Goal: Task Accomplishment & Management: Complete application form

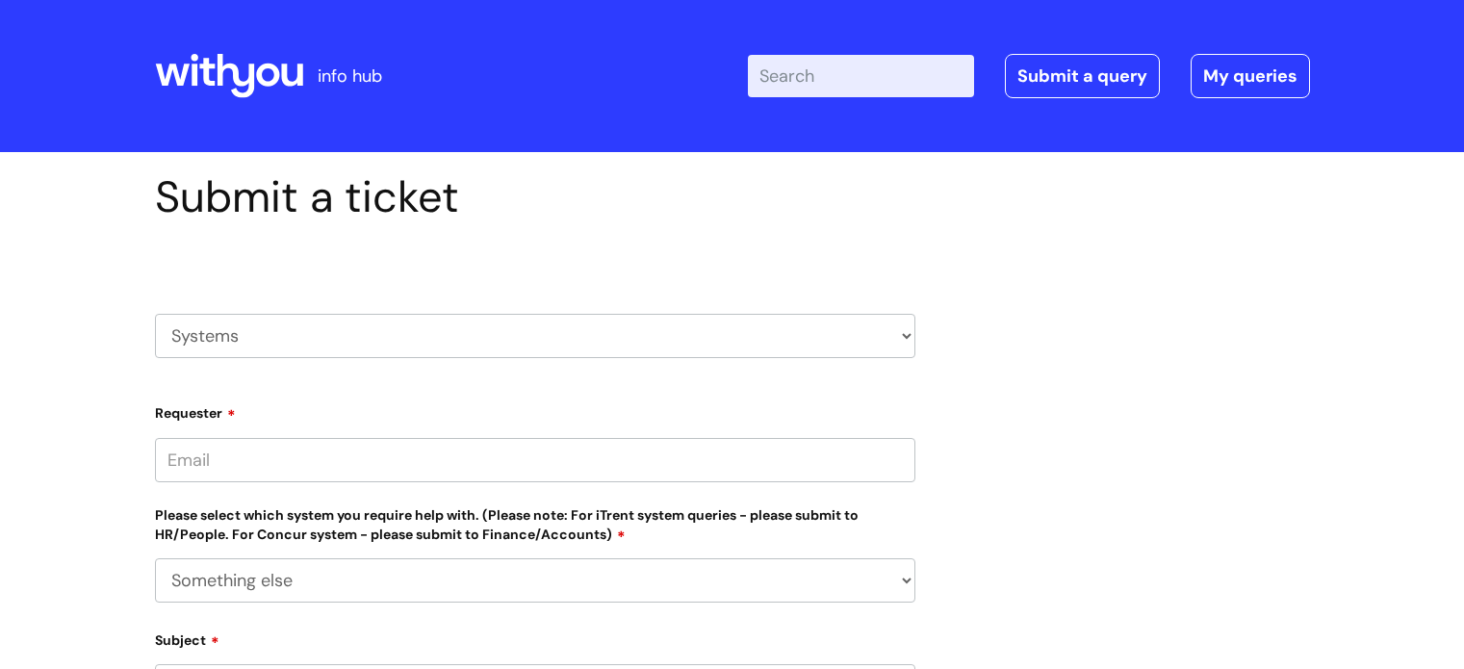
select select "Something else"
click at [322, 315] on div "HR / People IT and Support Clinical Drug Alerts Finance Accounts Data Support T…" at bounding box center [535, 313] width 760 height 90
click at [308, 337] on select "HR / People IT and Support Clinical Drug Alerts Finance Accounts Data Support T…" at bounding box center [535, 336] width 760 height 44
select select "finance_accounts"
click at [155, 314] on select "HR / People IT and Support Clinical Drug Alerts Finance Accounts Data Support T…" at bounding box center [535, 336] width 760 height 44
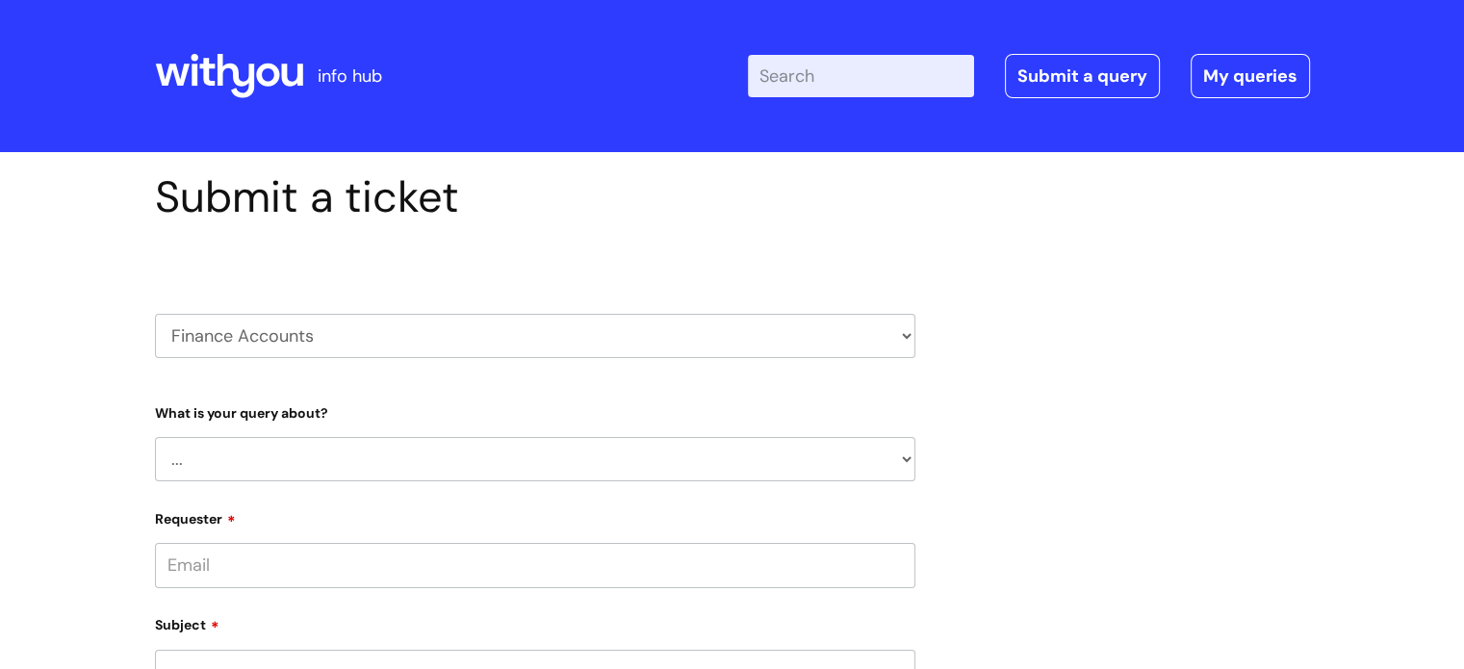
click at [268, 466] on select "... Finance Systems Finance Requests (inc. Expenses) Invoices Research" at bounding box center [535, 459] width 760 height 44
click at [155, 437] on select "... Finance Systems Finance Requests (inc. Expenses) Invoices Research" at bounding box center [535, 459] width 760 height 44
click at [0, 0] on div "Specific Question" at bounding box center [0, 0] width 0 height 0
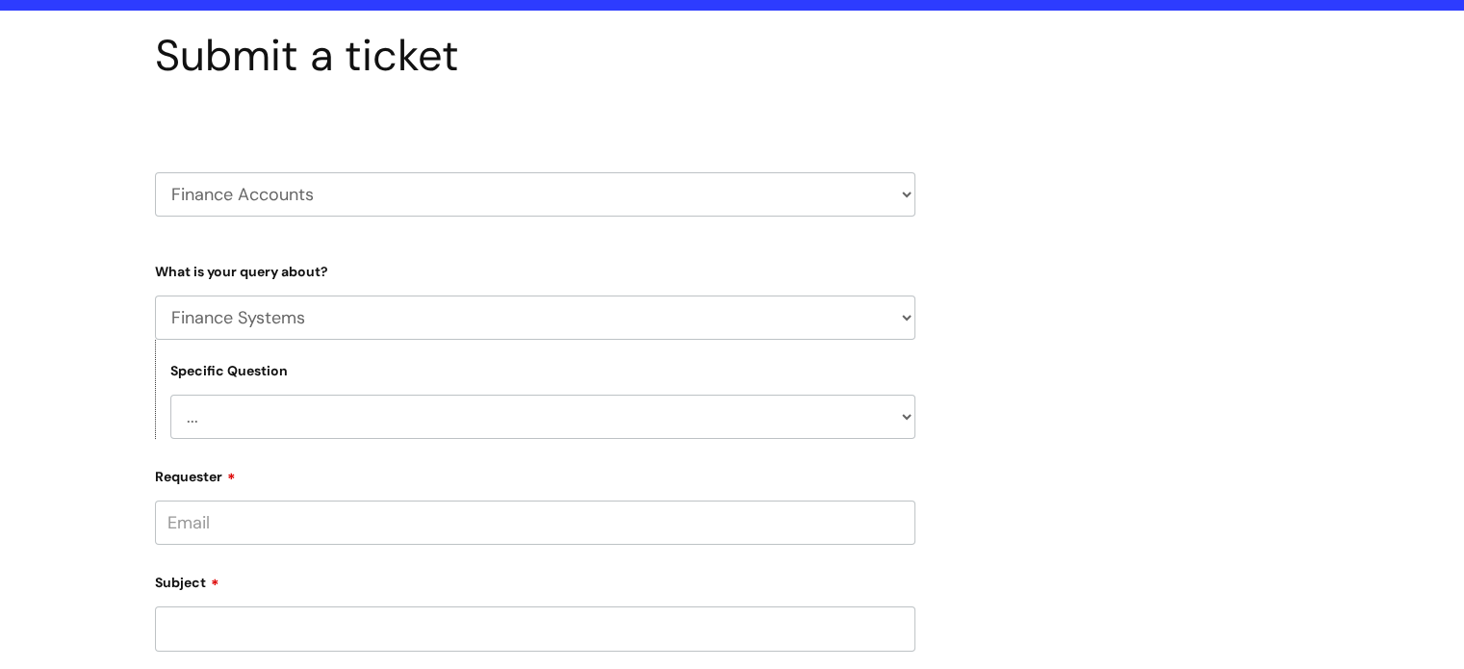
scroll to position [192, 0]
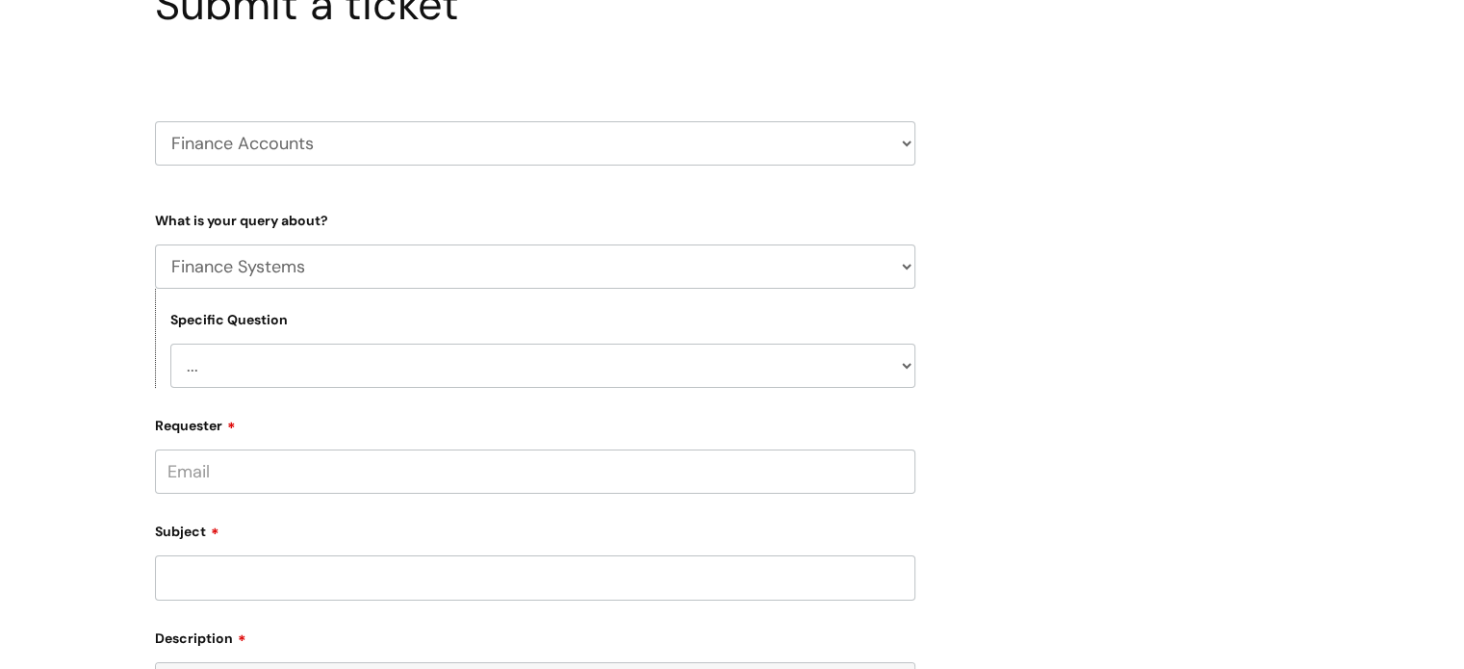
click at [237, 389] on form "Type Of Request ... Accounts (Finance) Alerts! (For clinical team) Data Protect…" at bounding box center [535, 599] width 760 height 791
click at [232, 376] on select "... Concur + Basware Exchequer" at bounding box center [542, 366] width 745 height 44
click at [243, 268] on select "... Finance Systems Finance Requests (inc. Expenses) Invoices Research" at bounding box center [535, 266] width 760 height 44
click at [155, 244] on select "... Finance Systems Finance Requests (inc. Expenses) Invoices Research" at bounding box center [535, 266] width 760 height 44
click at [239, 372] on select "... Customer Invoice Supplier Invoices" at bounding box center [542, 366] width 745 height 44
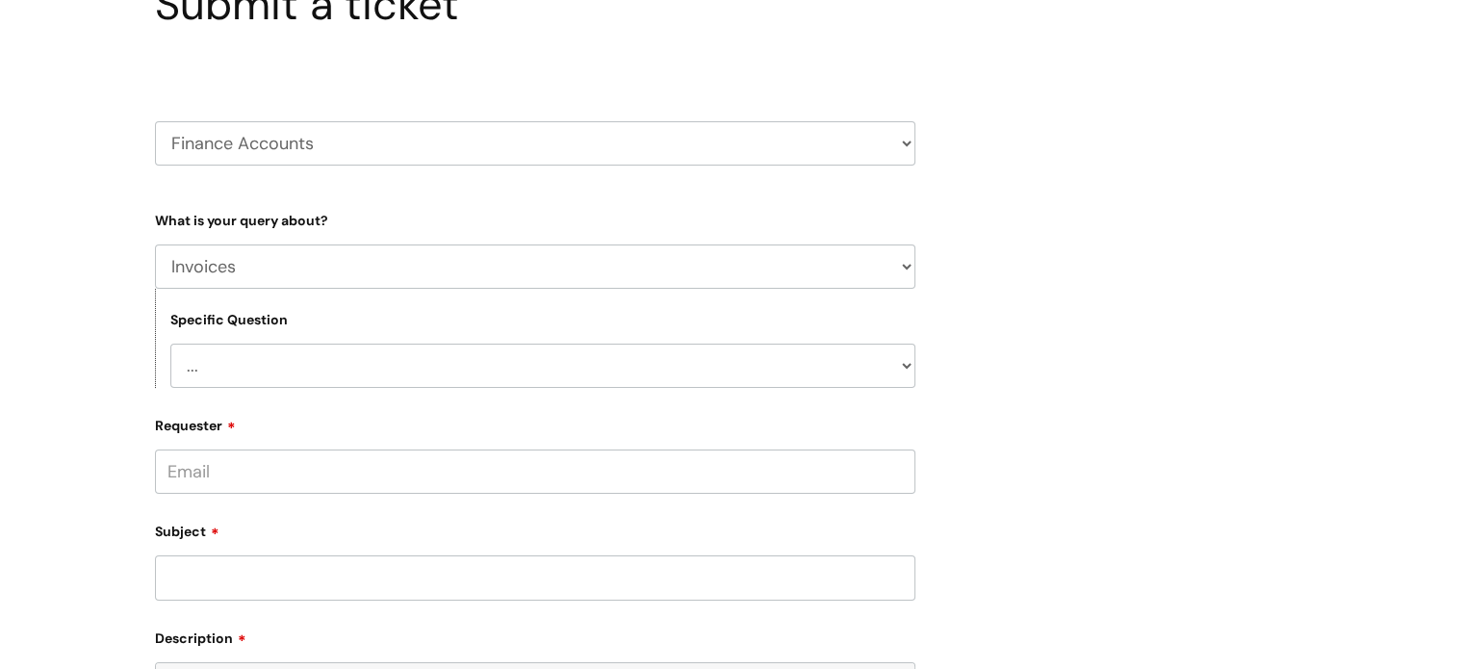
click at [230, 285] on select "... Finance Systems Finance Requests (inc. Expenses) Invoices Research" at bounding box center [535, 266] width 760 height 44
select select "Finance Requests (inc. Expenses)"
click at [155, 244] on select "... Finance Systems Finance Requests (inc. Expenses) Invoices Research" at bounding box center [535, 266] width 760 height 44
click at [228, 382] on select "... Budgets Expenses Getting Edits/Revisions New Supplier Purchase cards/ [PERS…" at bounding box center [542, 366] width 745 height 44
select select "Expenses"
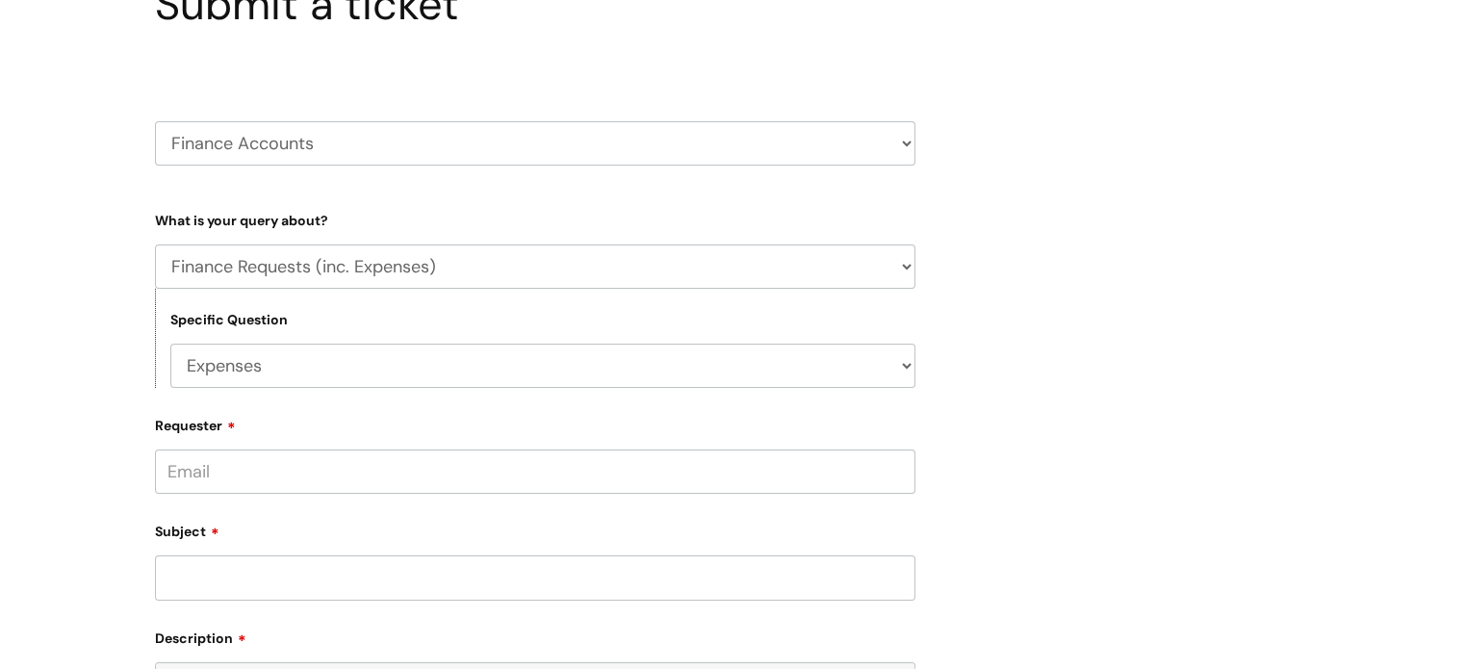
click at [170, 344] on select "... Budgets Expenses Getting Edits/Revisions New Supplier Purchase cards/ [PERS…" at bounding box center [542, 366] width 745 height 44
click at [275, 475] on input "Requester" at bounding box center [535, 471] width 760 height 44
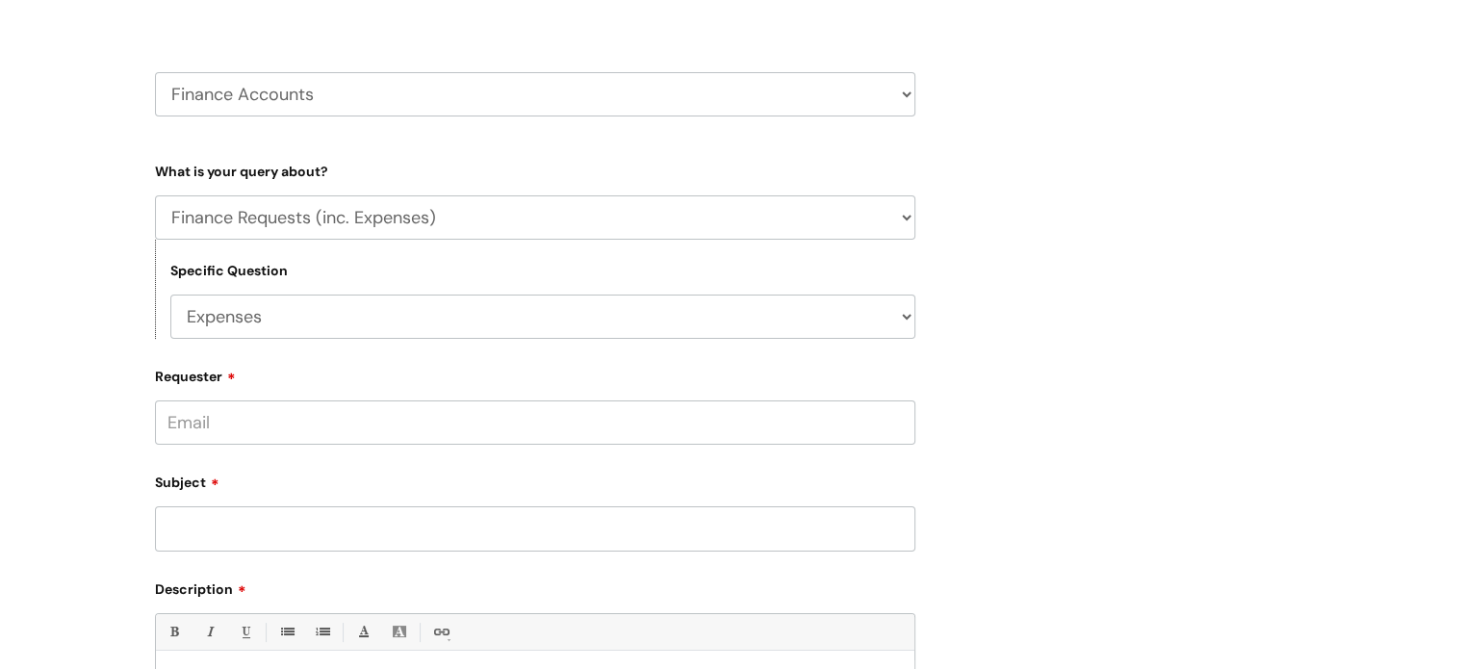
scroll to position [289, 0]
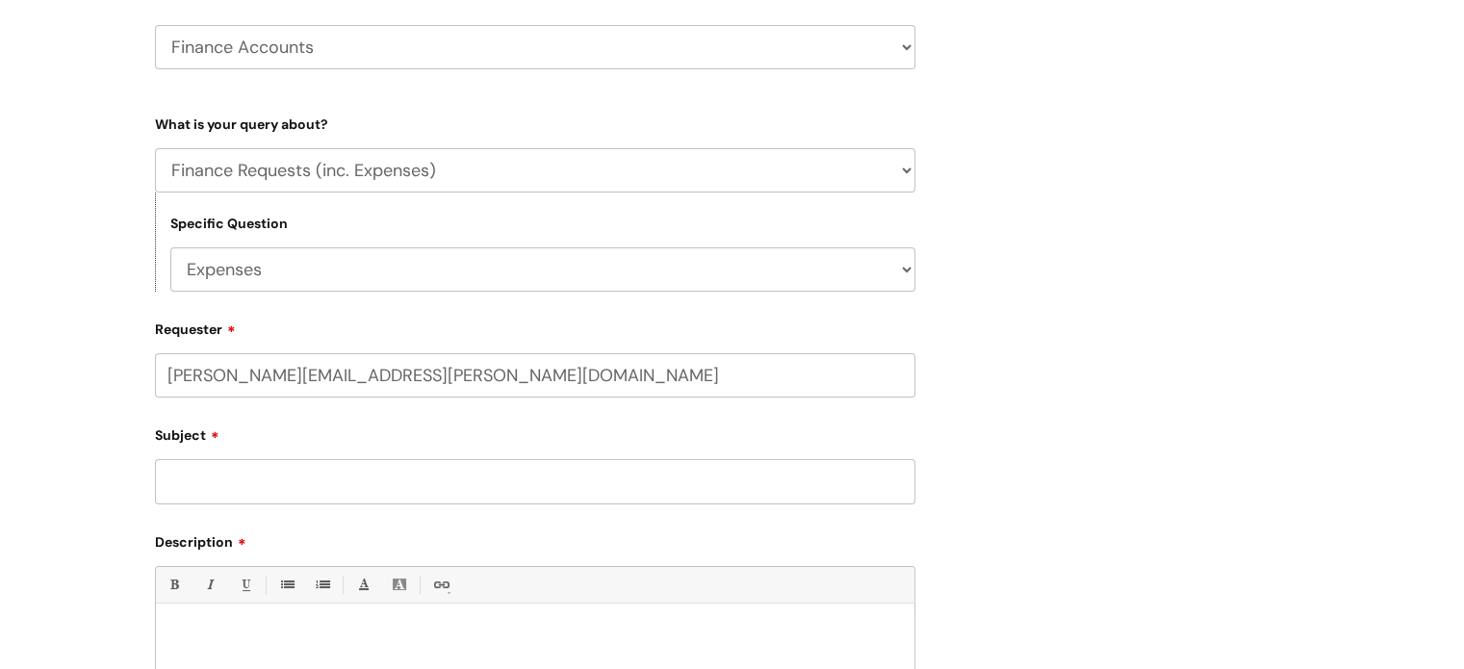
type input "[PERSON_NAME][EMAIL_ADDRESS][PERSON_NAME][DOMAIN_NAME]"
click at [273, 473] on input "Subject" at bounding box center [535, 481] width 760 height 44
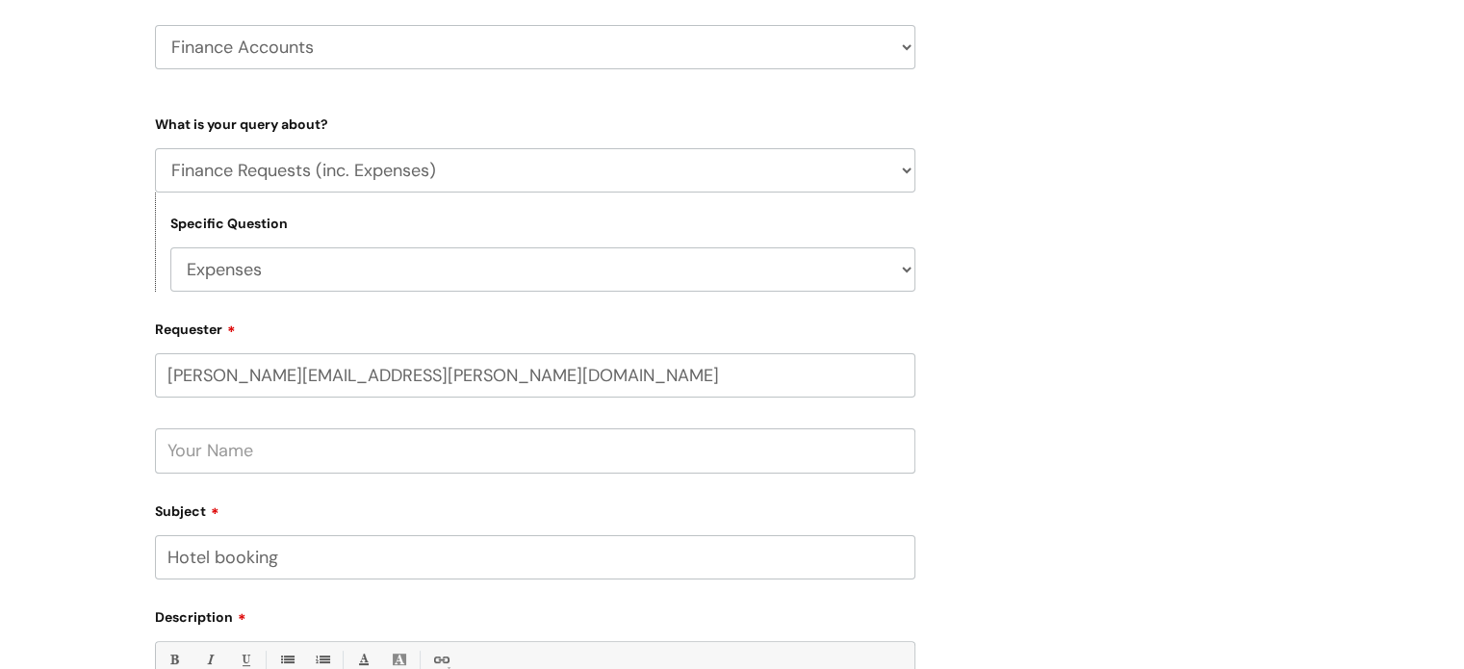
type input "Hotel booking"
click at [231, 459] on input "text" at bounding box center [535, 450] width 760 height 44
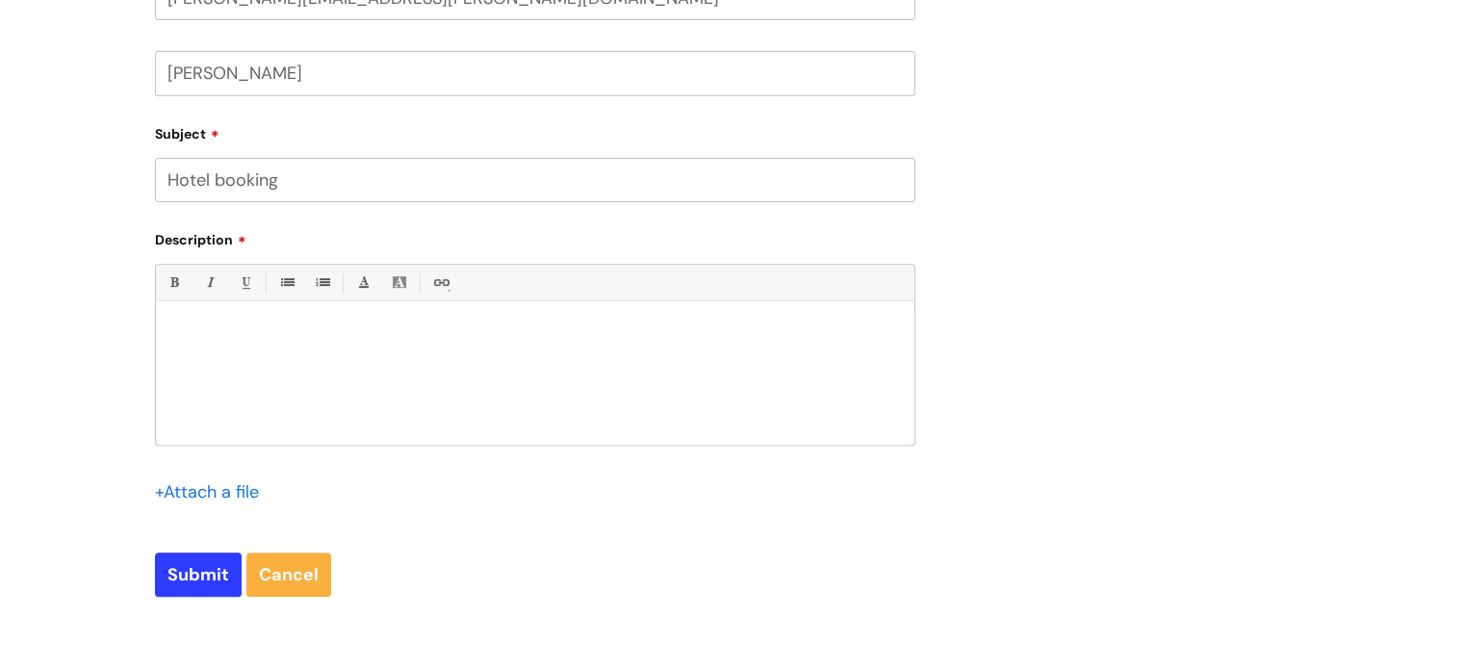
type input "[PERSON_NAME]"
click at [191, 326] on p at bounding box center [534, 334] width 729 height 17
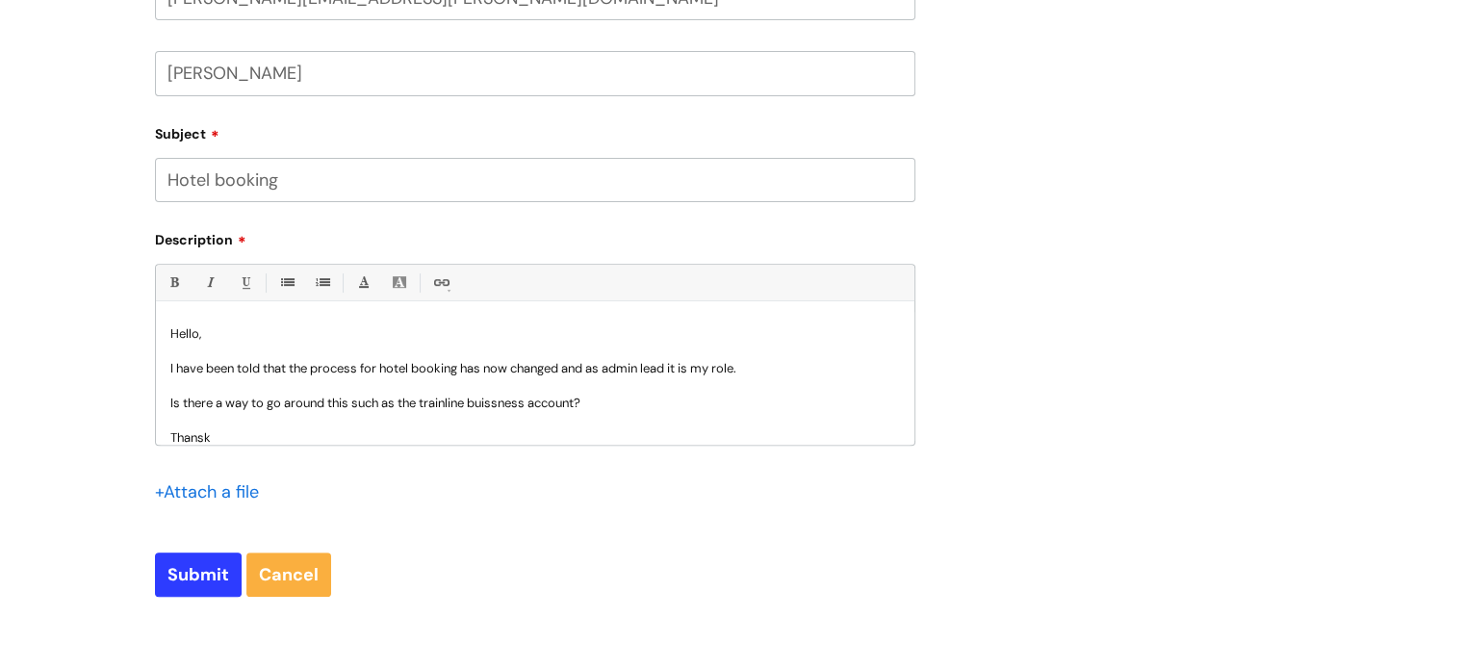
scroll to position [19, 0]
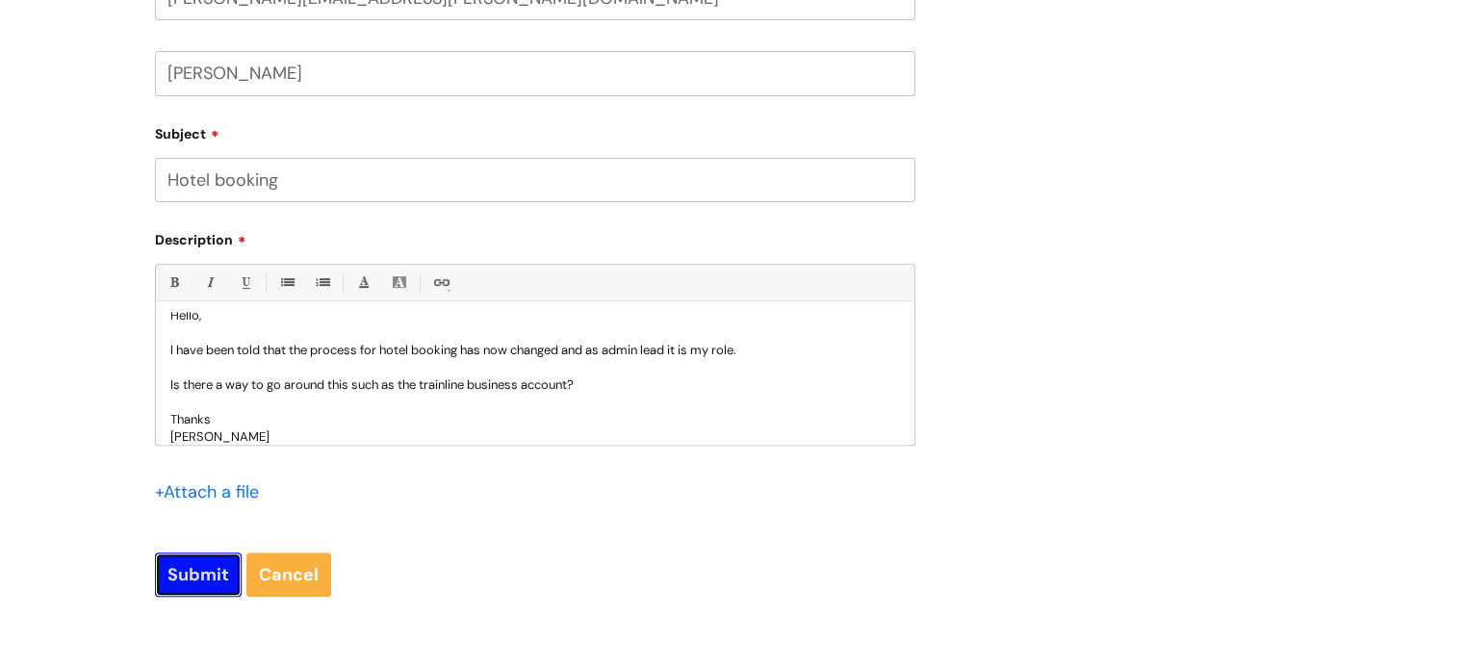
drag, startPoint x: 189, startPoint y: 570, endPoint x: 198, endPoint y: 543, distance: 28.6
click at [190, 569] on input "Submit" at bounding box center [198, 574] width 87 height 44
type input "Please Wait..."
